Goal: Information Seeking & Learning: Learn about a topic

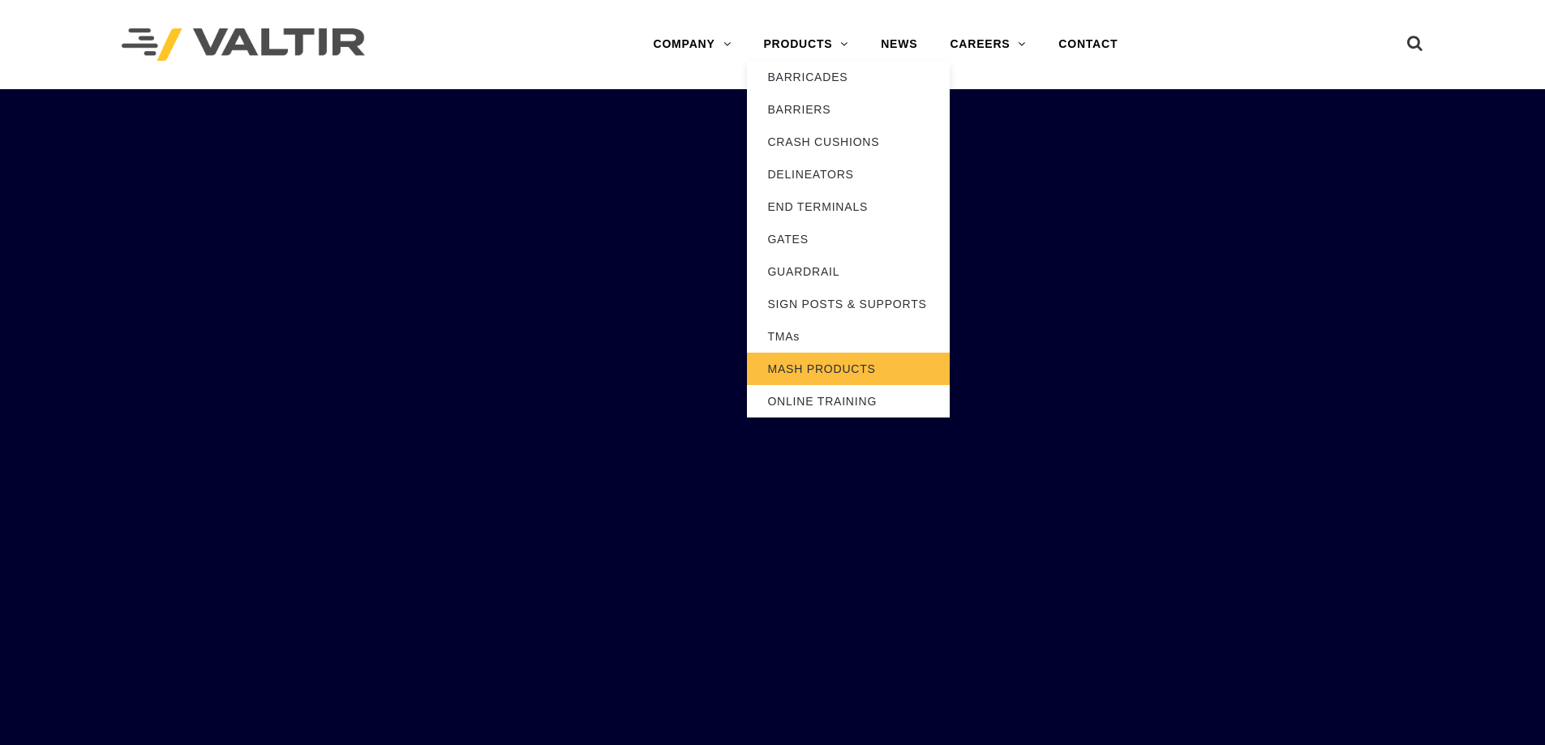
click at [813, 363] on link "MASH PRODUCTS" at bounding box center [848, 369] width 203 height 32
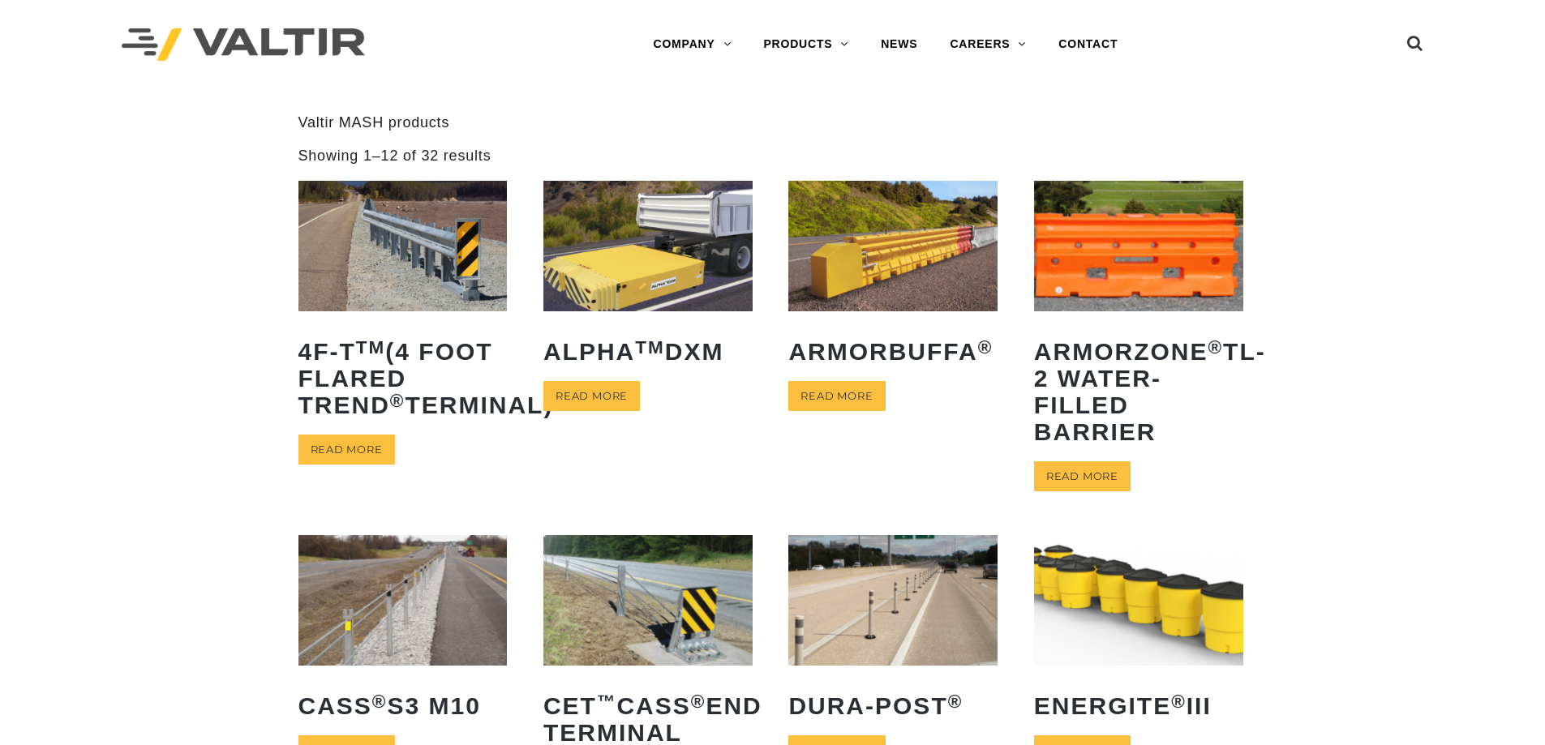
scroll to position [652, 0]
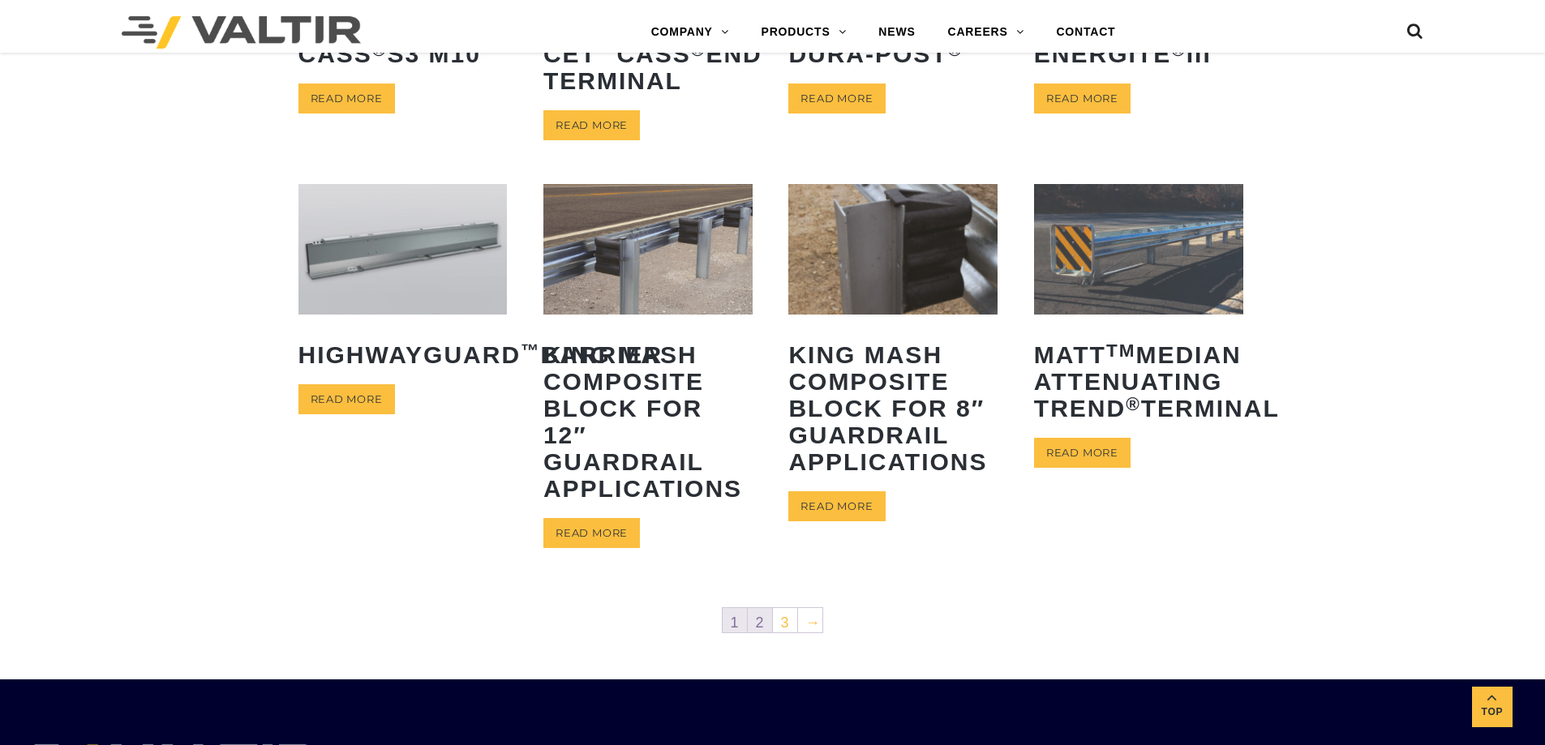
click at [759, 624] on link "2" at bounding box center [760, 620] width 24 height 24
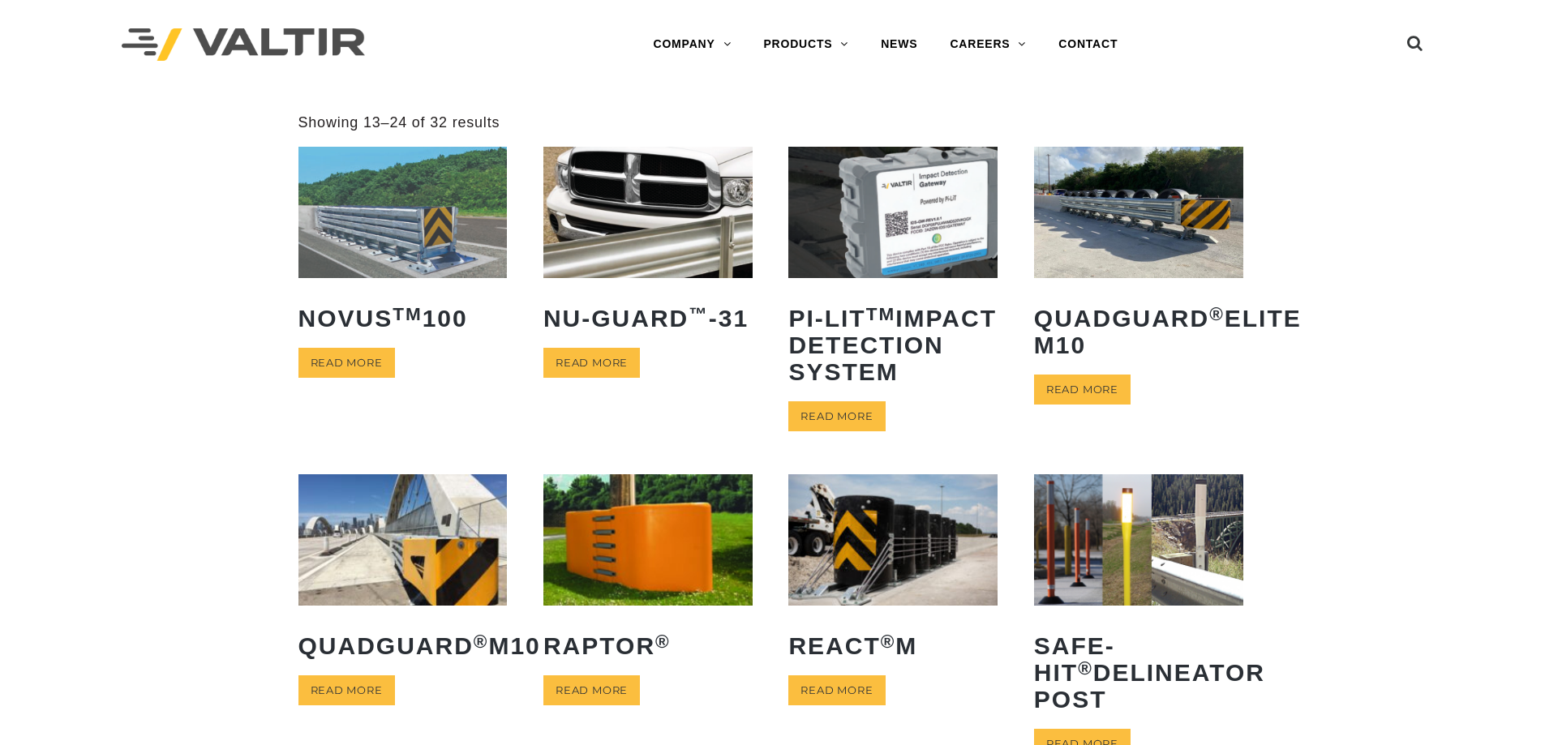
scroll to position [652, 0]
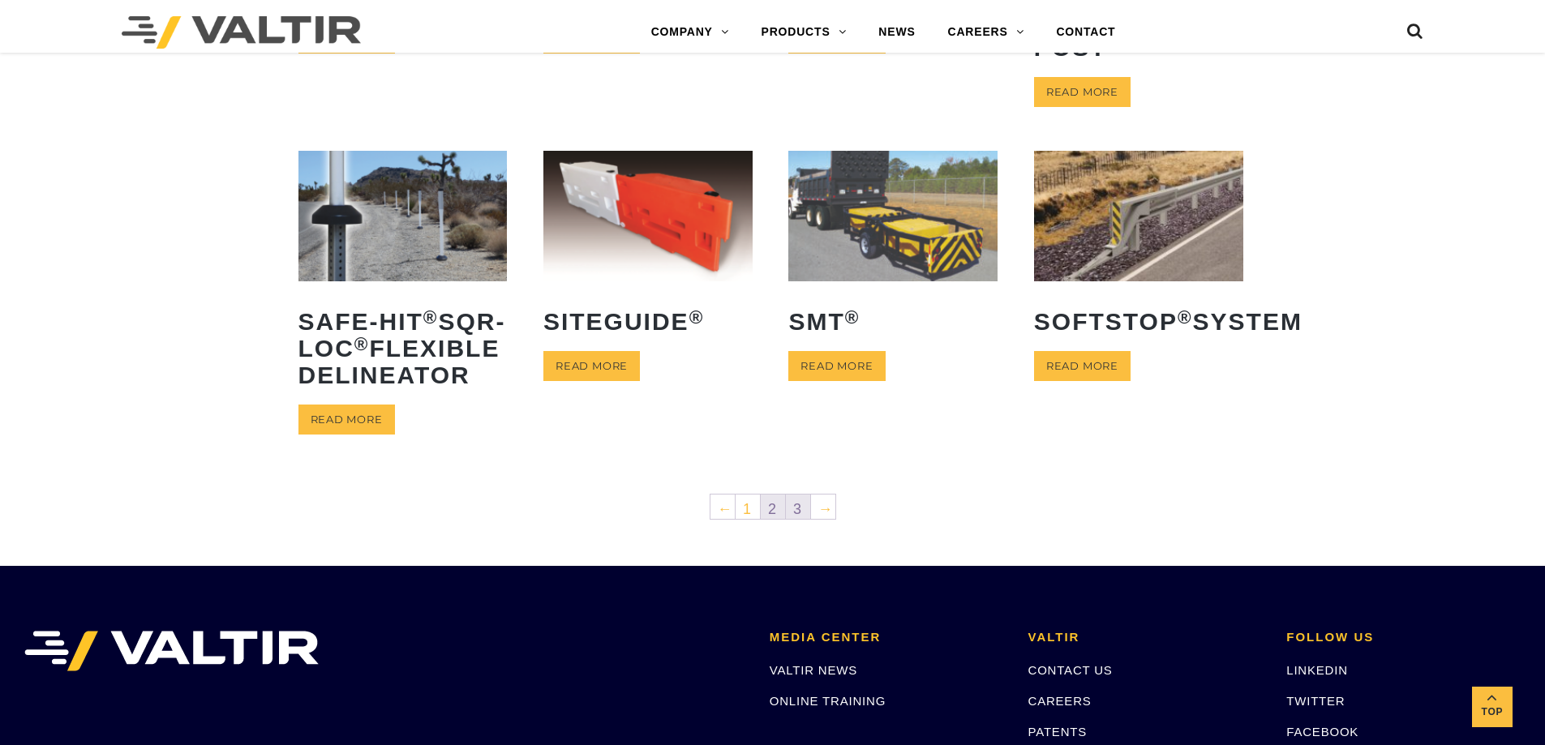
click at [793, 519] on link "3" at bounding box center [798, 507] width 24 height 24
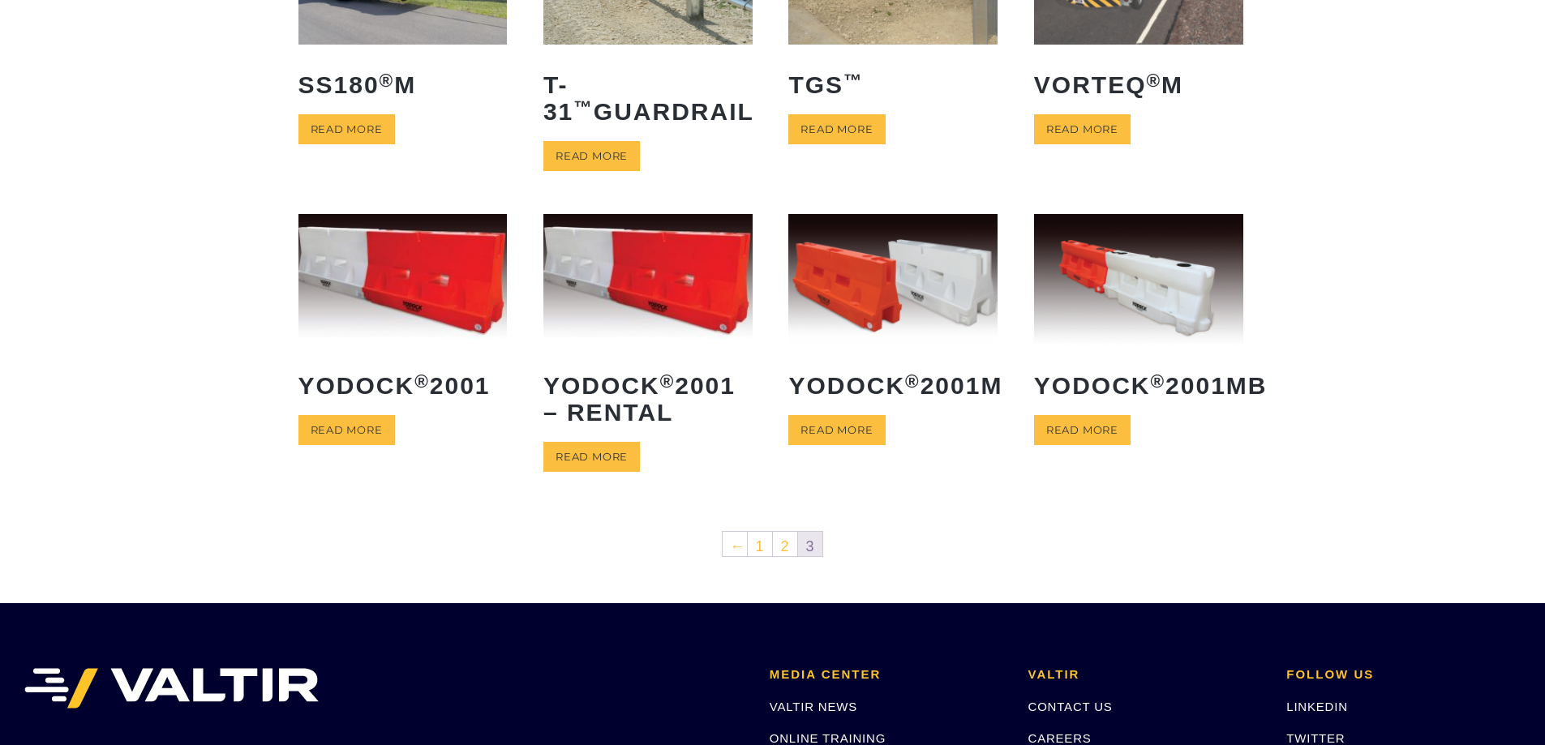
scroll to position [268, 0]
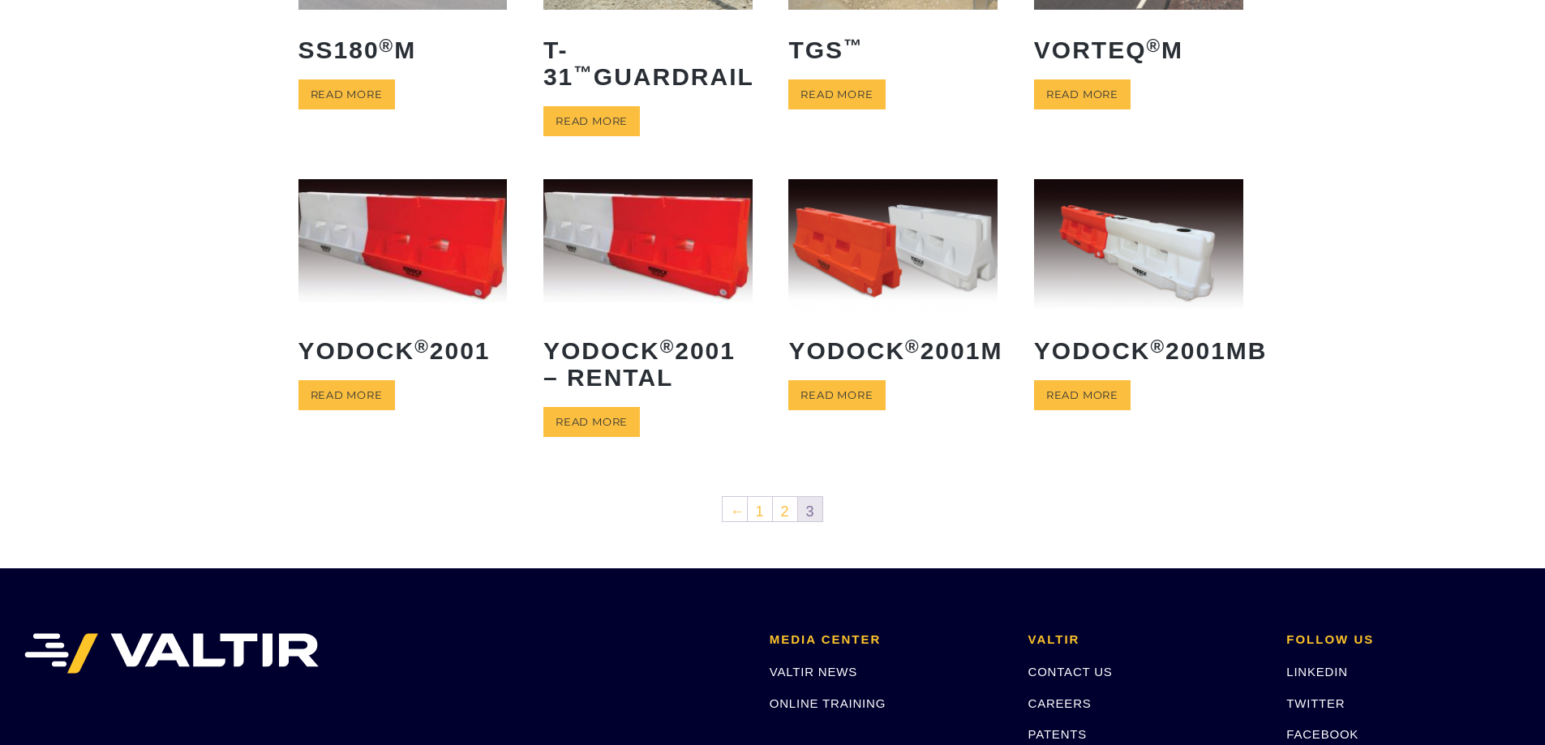
click at [388, 255] on img at bounding box center [402, 244] width 209 height 131
click at [900, 251] on img at bounding box center [892, 244] width 209 height 131
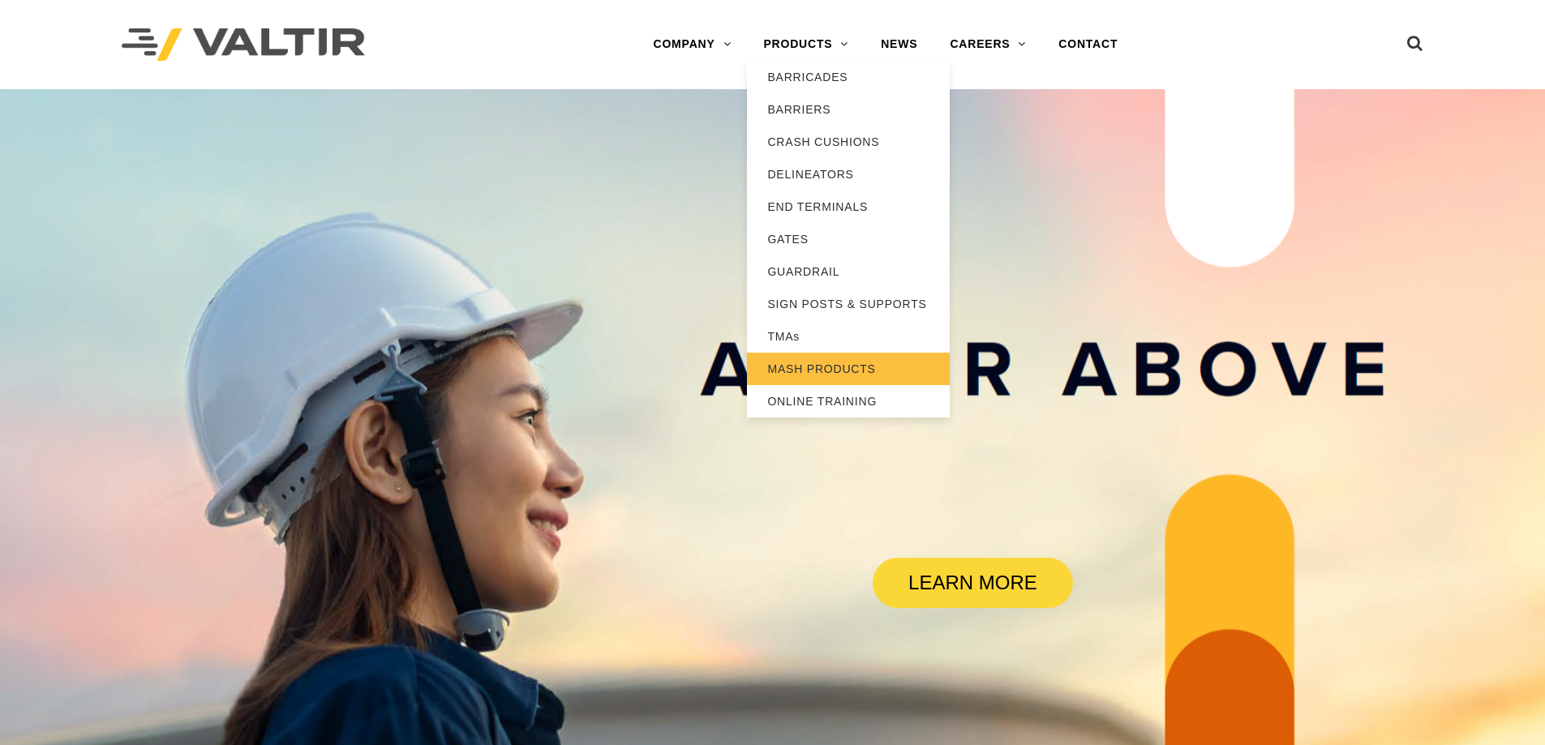
click at [793, 375] on link "MASH PRODUCTS" at bounding box center [848, 369] width 203 height 32
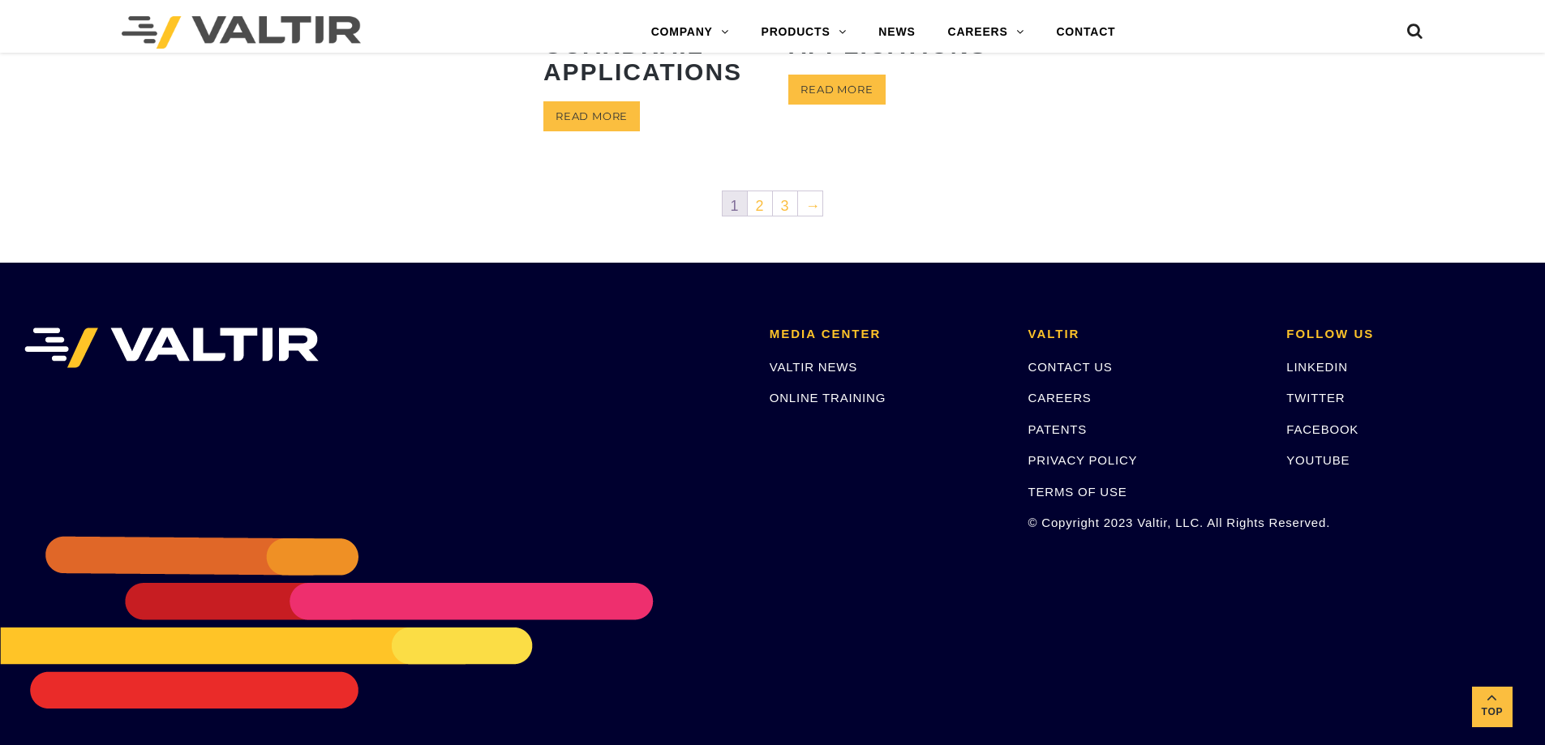
scroll to position [1073, 0]
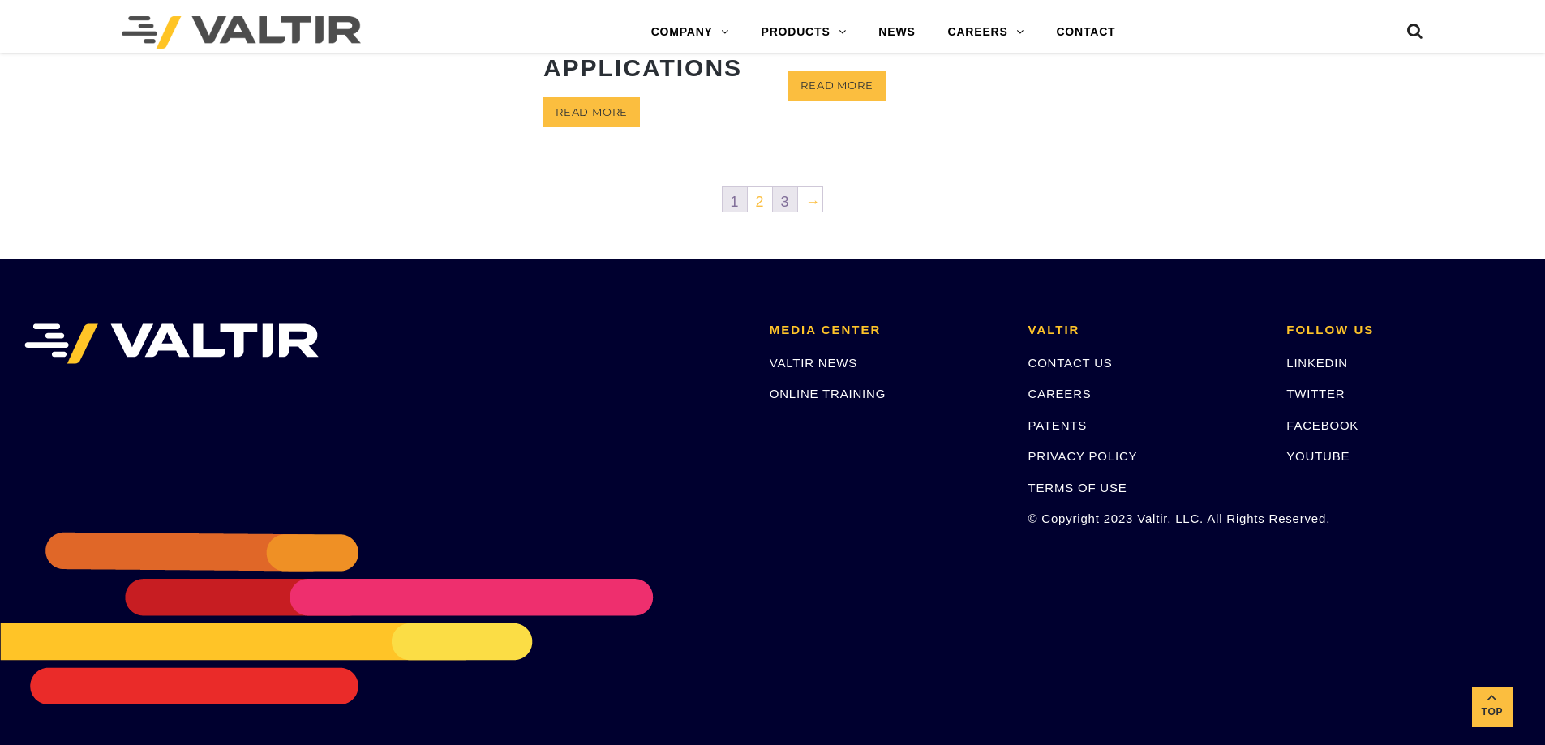
click at [789, 198] on link "3" at bounding box center [785, 199] width 24 height 24
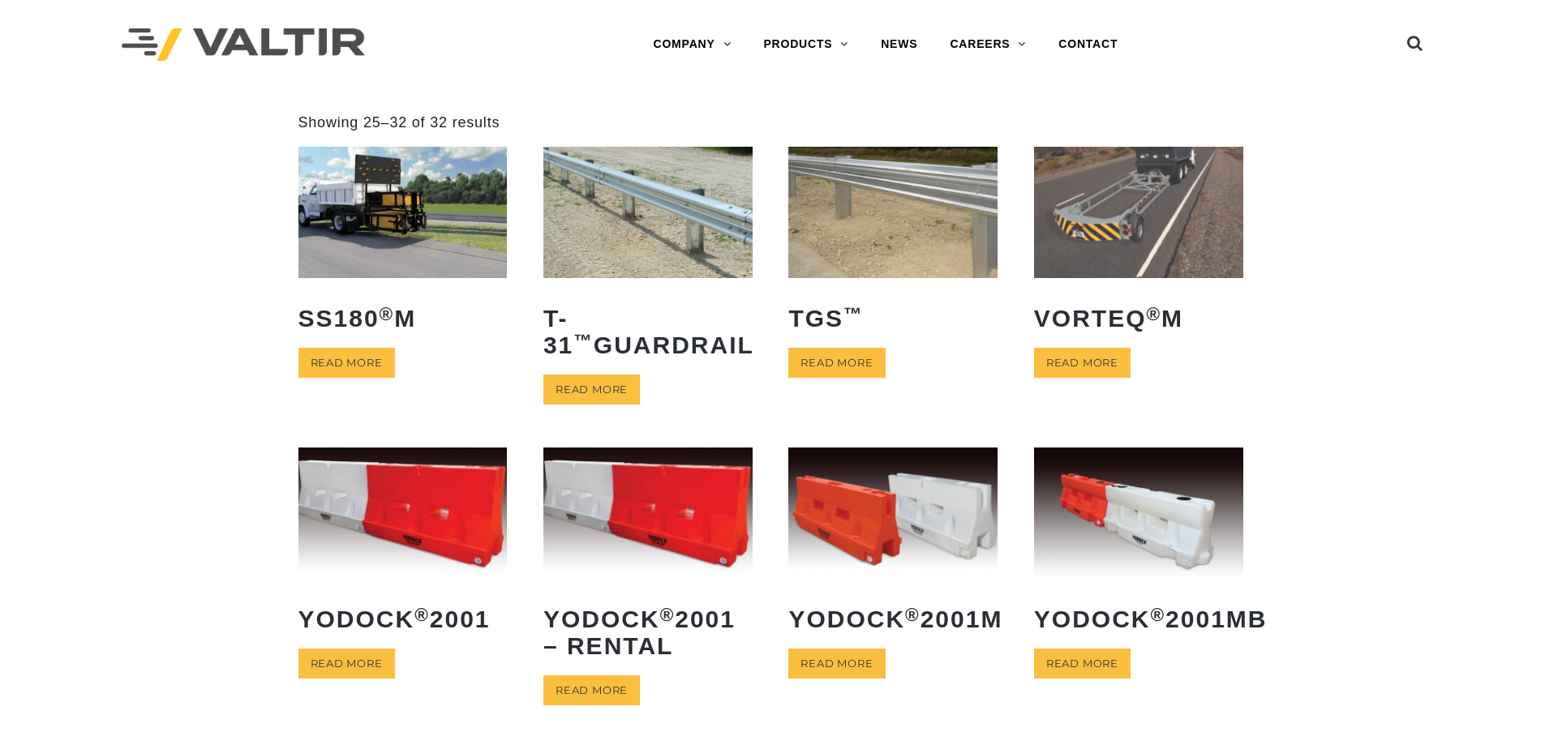
click at [357, 521] on img at bounding box center [402, 513] width 209 height 131
click at [938, 544] on img at bounding box center [892, 513] width 209 height 131
